Goal: Information Seeking & Learning: Learn about a topic

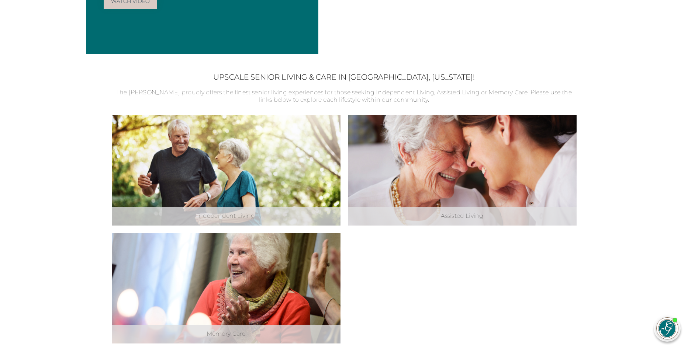
scroll to position [184, 0]
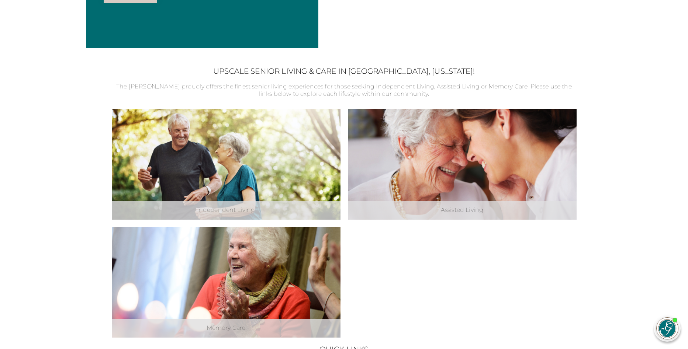
click at [459, 163] on link "Explore Assisted Living" at bounding box center [462, 162] width 86 height 16
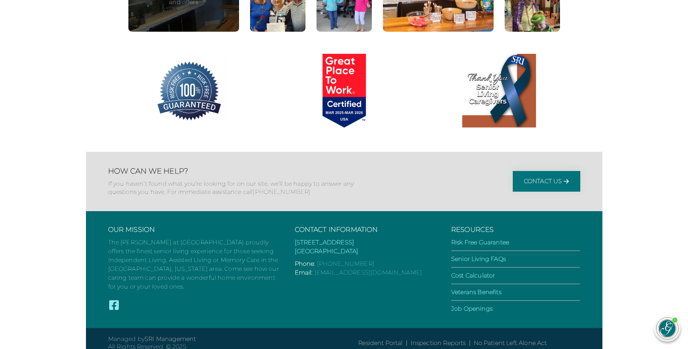
scroll to position [1206, 0]
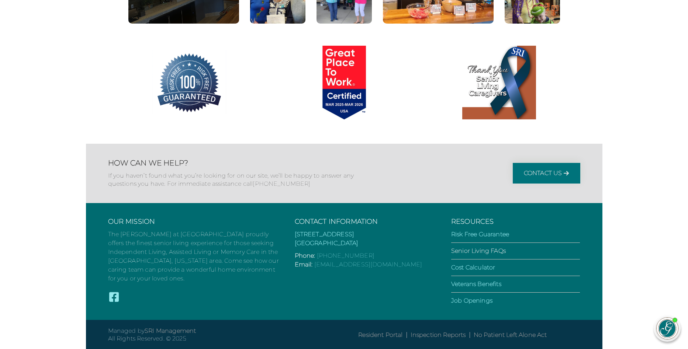
click at [482, 251] on link "Senior Living FAQs" at bounding box center [478, 250] width 55 height 7
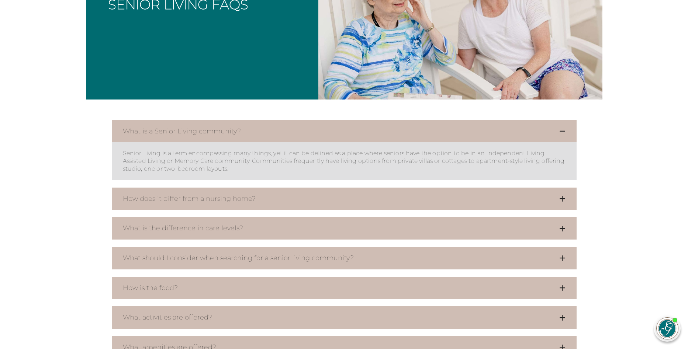
scroll to position [184, 0]
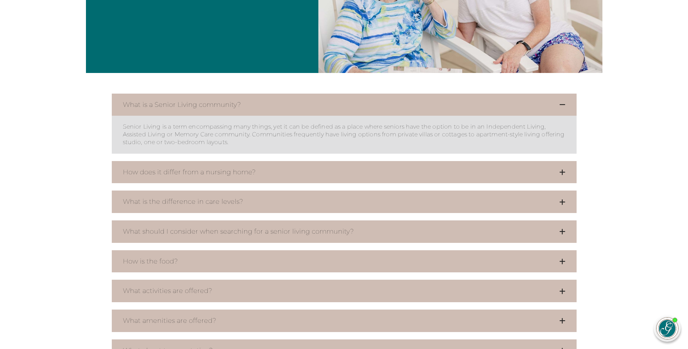
click at [561, 171] on icon at bounding box center [562, 172] width 6 height 7
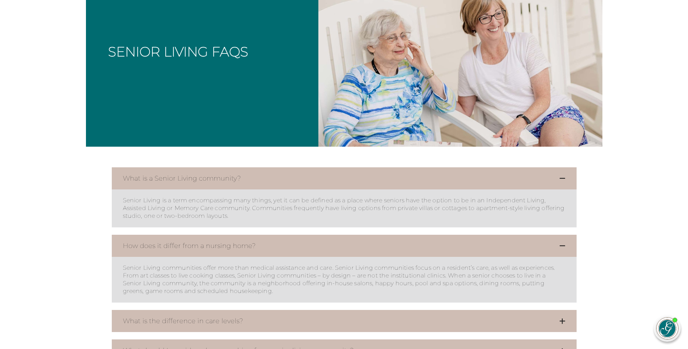
scroll to position [0, 0]
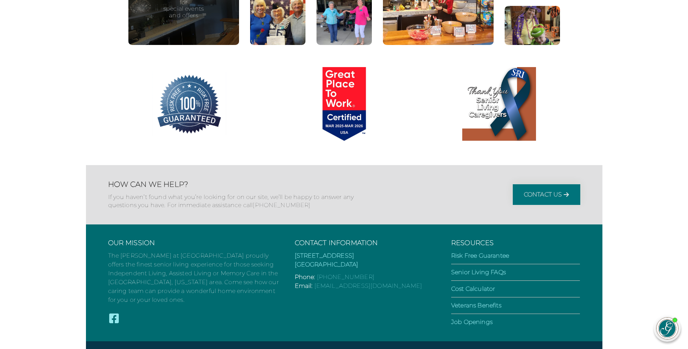
scroll to position [1206, 0]
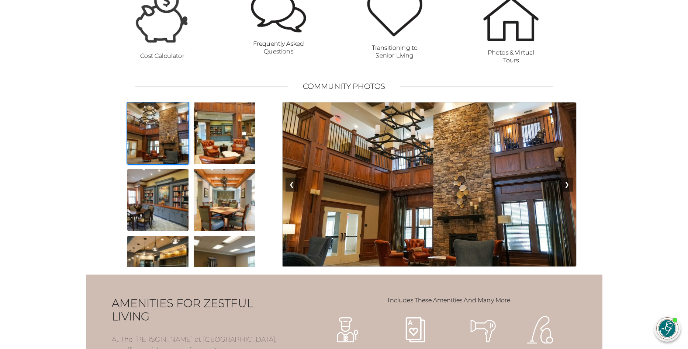
scroll to position [590, 0]
